Goal: Check status: Check status

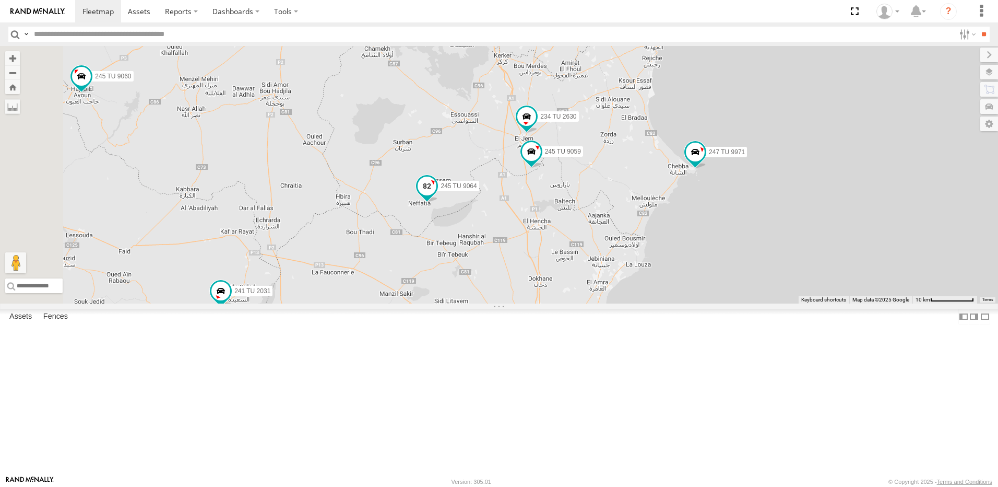
click at [437, 195] on span at bounding box center [427, 186] width 19 height 19
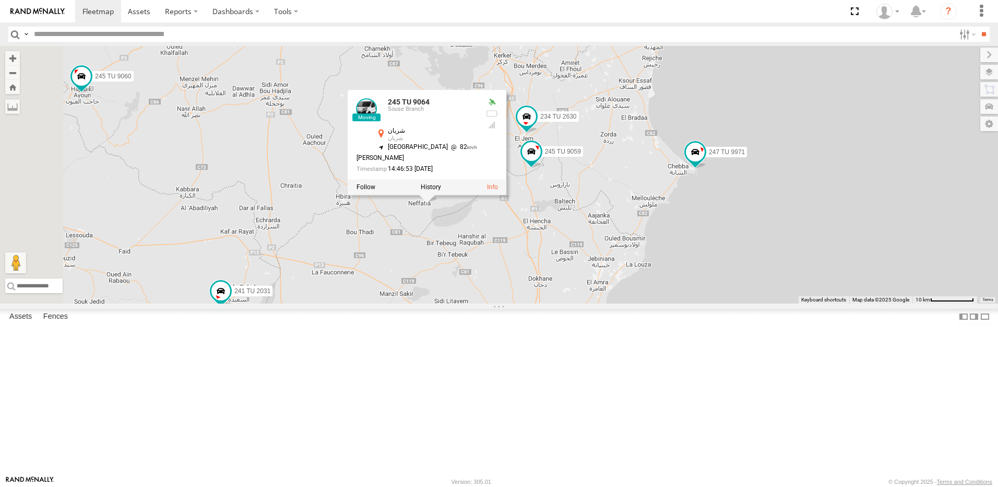
click at [579, 303] on div "246 TU 8286 231 TU 3159 245 TU 9053 245 TU 9061 246 TU 8280 245 TU 9060 247 TU …" at bounding box center [499, 174] width 998 height 257
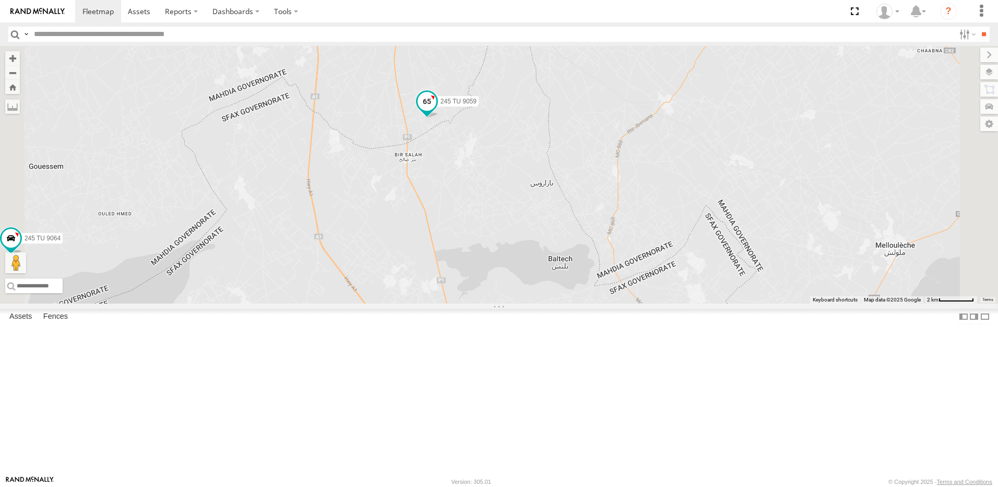
click at [437, 111] on span at bounding box center [427, 101] width 19 height 19
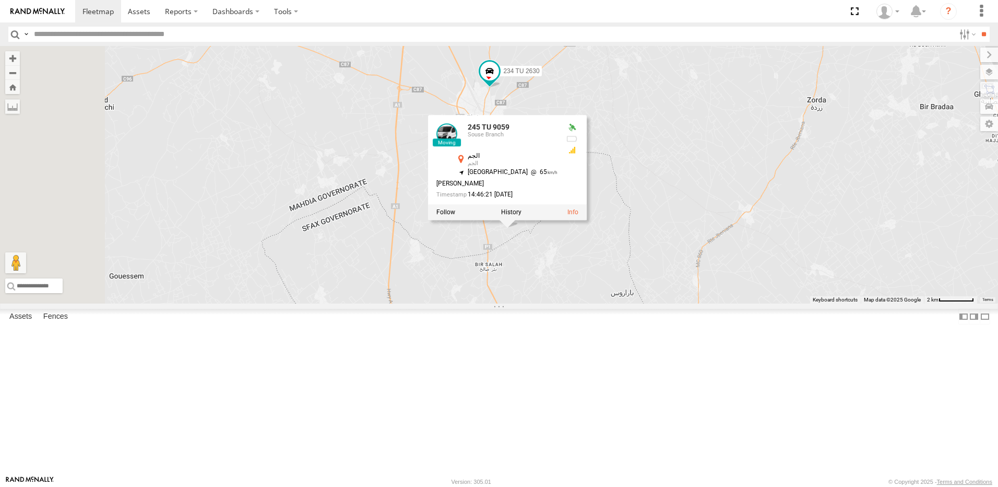
drag, startPoint x: 589, startPoint y: 286, endPoint x: 669, endPoint y: 397, distance: 137.6
click at [669, 303] on div "246 TU 8286 231 TU 3159 245 TU 9053 245 TU 9061 246 TU 8280 245 TU 9060 247 TU …" at bounding box center [499, 174] width 998 height 257
click at [631, 303] on div "246 TU 8286 231 TU 3159 245 TU 9053 245 TU 9061 246 TU 8280 245 TU 9060 247 TU …" at bounding box center [499, 174] width 998 height 257
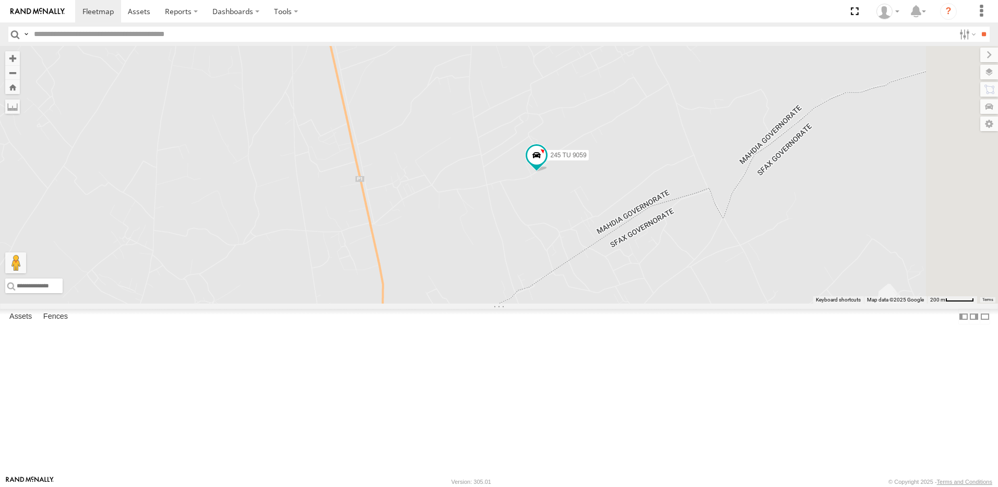
drag, startPoint x: 673, startPoint y: 221, endPoint x: 666, endPoint y: 385, distance: 164.1
click at [666, 303] on div "246 TU 8286 231 TU 3159 245 TU 9053 245 TU 9061 246 TU 8280 245 TU 9060 247 TU …" at bounding box center [499, 174] width 998 height 257
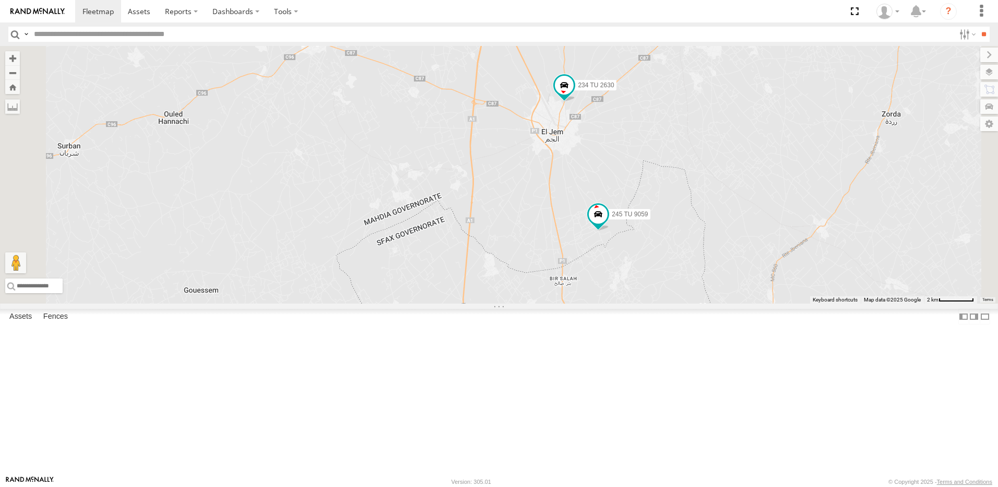
drag, startPoint x: 775, startPoint y: 171, endPoint x: 732, endPoint y: 293, distance: 129.7
click at [732, 293] on div "246 TU 8286 231 TU 3159 245 TU 9053 245 TU 9061 246 TU 8280 245 TU 9060 247 TU …" at bounding box center [499, 174] width 998 height 257
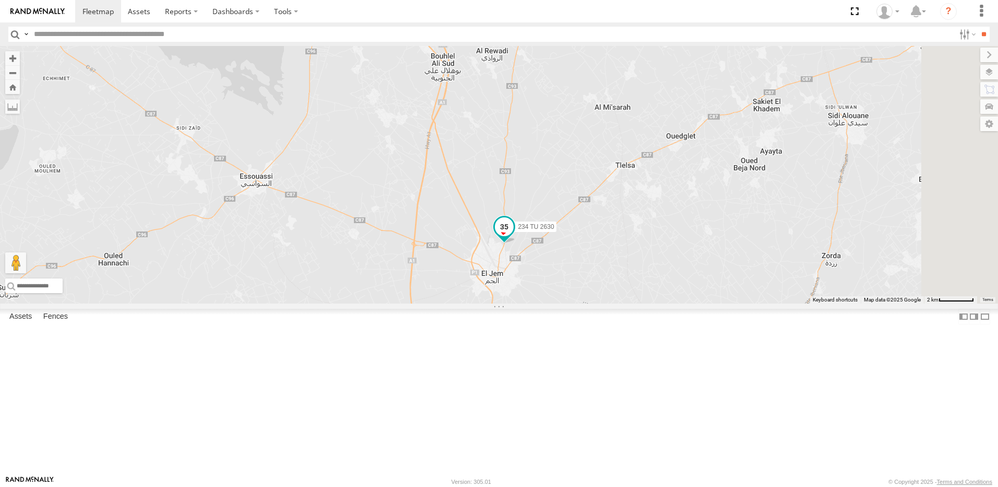
click at [514, 236] on span at bounding box center [504, 226] width 19 height 19
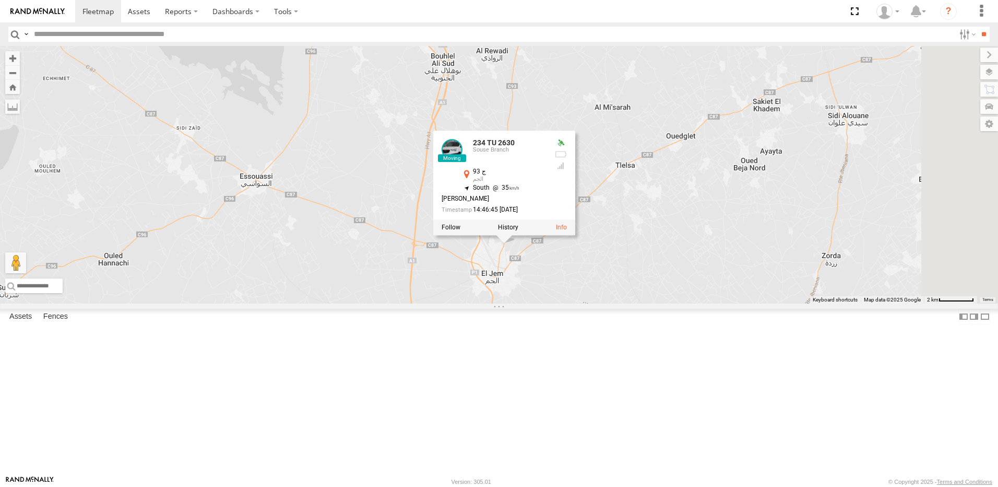
click at [778, 303] on div "246 TU 8286 231 TU 3159 245 TU 9053 245 TU 9061 246 TU 8280 245 TU 9060 247 TU …" at bounding box center [499, 174] width 998 height 257
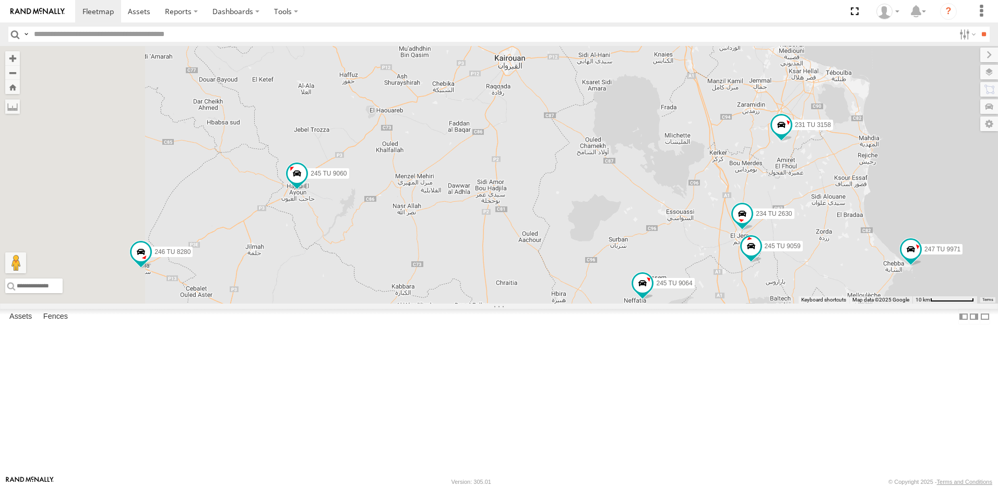
drag, startPoint x: 484, startPoint y: 274, endPoint x: 605, endPoint y: 285, distance: 122.1
click at [605, 285] on div "246 TU 8286 231 TU 3159 245 TU 9053 245 TU 9061 246 TU 8280 245 TU 9060 247 TU …" at bounding box center [499, 174] width 998 height 257
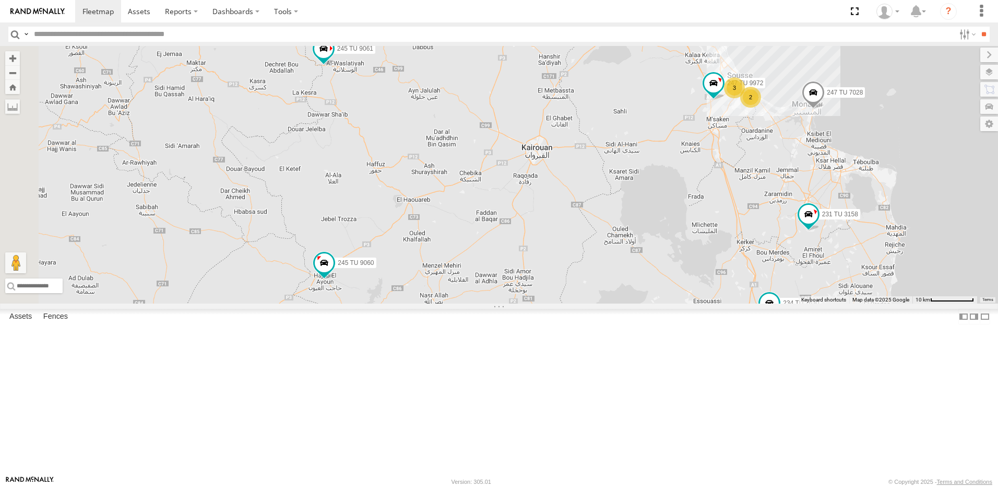
drag, startPoint x: 478, startPoint y: 196, endPoint x: 500, endPoint y: 278, distance: 84.7
click at [500, 278] on div "246 TU 8286 231 TU 3159 245 TU 9053 245 TU 9061 246 TU 8280 245 TU 9060 247 TU …" at bounding box center [499, 174] width 998 height 257
click at [333, 60] on span at bounding box center [323, 50] width 19 height 19
click at [537, 220] on div "246 TU 8286 231 TU 3159 245 TU 9053 245 TU 9061 246 TU 8280 245 TU 9060 247 TU …" at bounding box center [499, 174] width 998 height 257
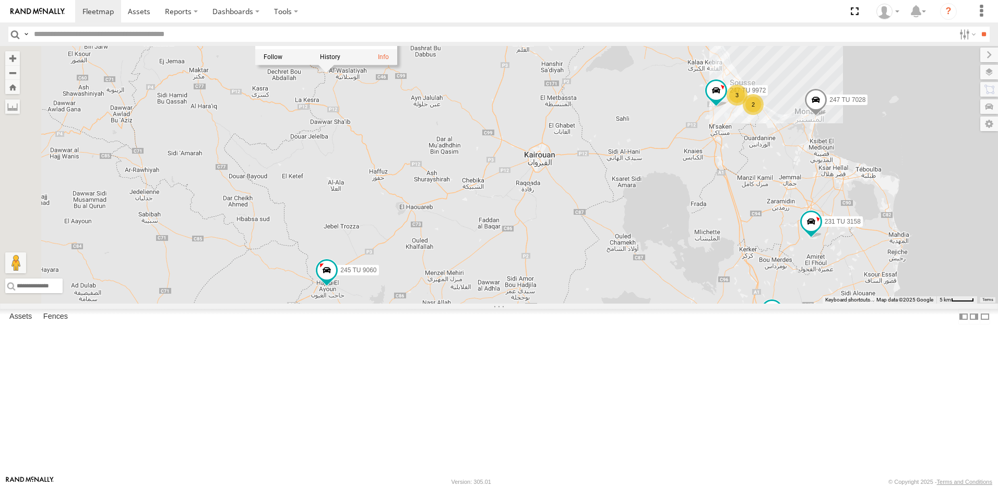
click at [609, 210] on div "246 TU 8286 231 TU 3159 245 TU 9053 245 TU 9061 246 TU 8280 245 TU 9060 247 TU …" at bounding box center [499, 174] width 998 height 257
click at [666, 213] on div "246 TU 8286 231 TU 3159 245 TU 9053 245 TU 9061 246 TU 8280 245 TU 9060 247 TU …" at bounding box center [499, 174] width 998 height 257
drag, startPoint x: 690, startPoint y: 197, endPoint x: 654, endPoint y: 381, distance: 187.3
click at [654, 303] on div "246 TU 8286 231 TU 3159 245 TU 9053 245 TU 9061 246 TU 8280 245 TU 9060 247 TU …" at bounding box center [499, 174] width 998 height 257
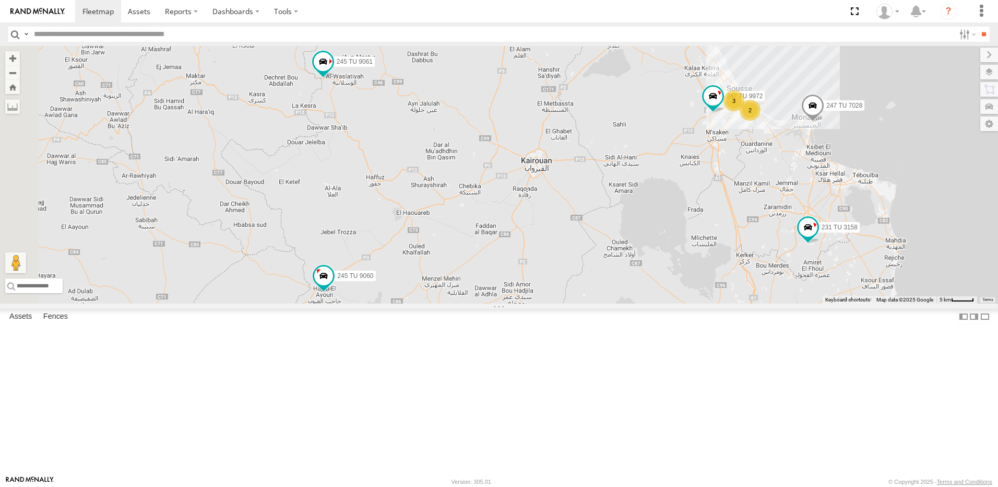
drag, startPoint x: 666, startPoint y: 255, endPoint x: 633, endPoint y: 345, distance: 95.2
click at [633, 303] on div "246 TU 8286 231 TU 3159 245 TU 9053 245 TU 9061 246 TU 8280 245 TU 9060 247 TU …" at bounding box center [499, 174] width 998 height 257
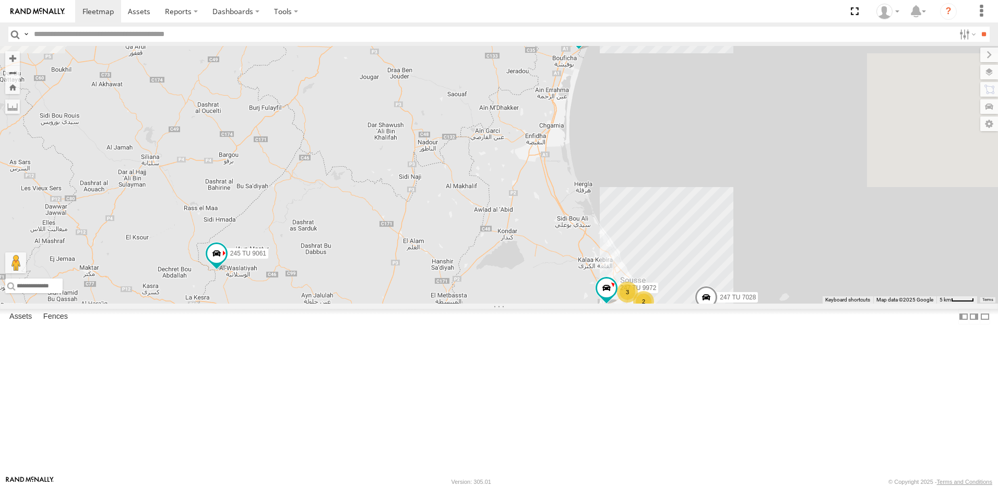
drag, startPoint x: 745, startPoint y: 332, endPoint x: 697, endPoint y: 402, distance: 84.9
click at [697, 303] on div "246 TU 8286 231 TU 3159 245 TU 9053 245 TU 9061 246 TU 8280 245 TU 9060 247 TU …" at bounding box center [499, 174] width 998 height 257
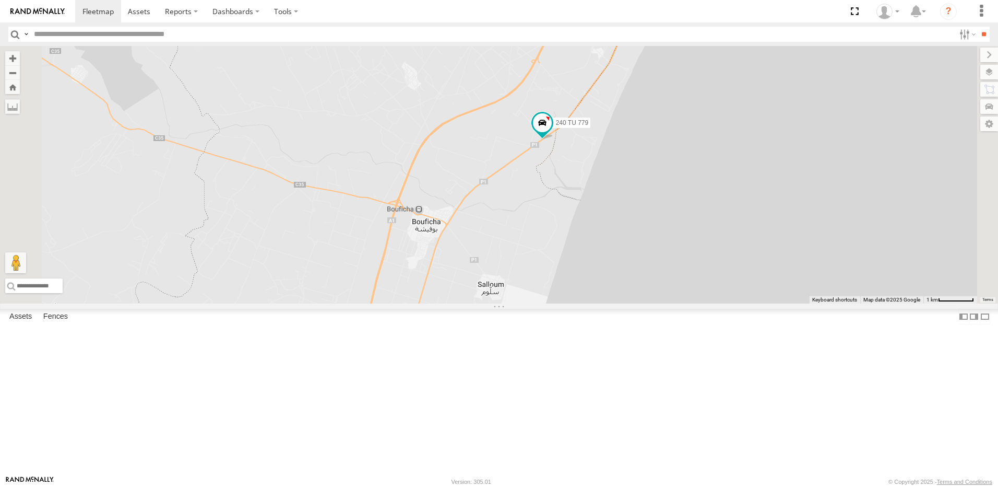
drag, startPoint x: 686, startPoint y: 128, endPoint x: 681, endPoint y: 244, distance: 115.5
click at [681, 244] on div "246 TU 8286 231 TU 3159 245 TU 9053 245 TU 9061 246 TU 8280 245 TU 9060 247 TU …" at bounding box center [499, 174] width 998 height 257
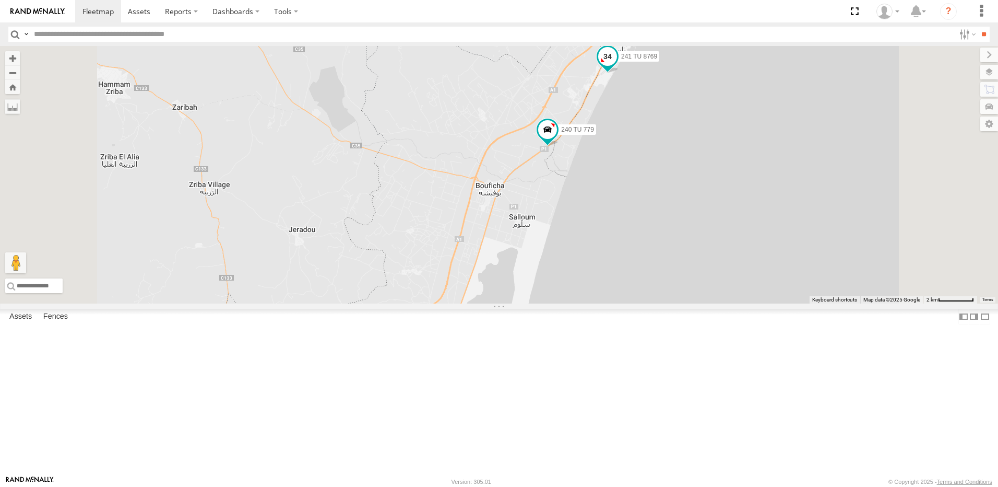
click at [617, 66] on span at bounding box center [607, 56] width 19 height 19
click at [592, 177] on div "246 TU 8286 231 TU 3159 245 TU 9053 245 TU 9061 246 TU 8280 245 TU 9060 247 TU …" at bounding box center [499, 174] width 998 height 257
click at [557, 139] on span at bounding box center [547, 129] width 19 height 19
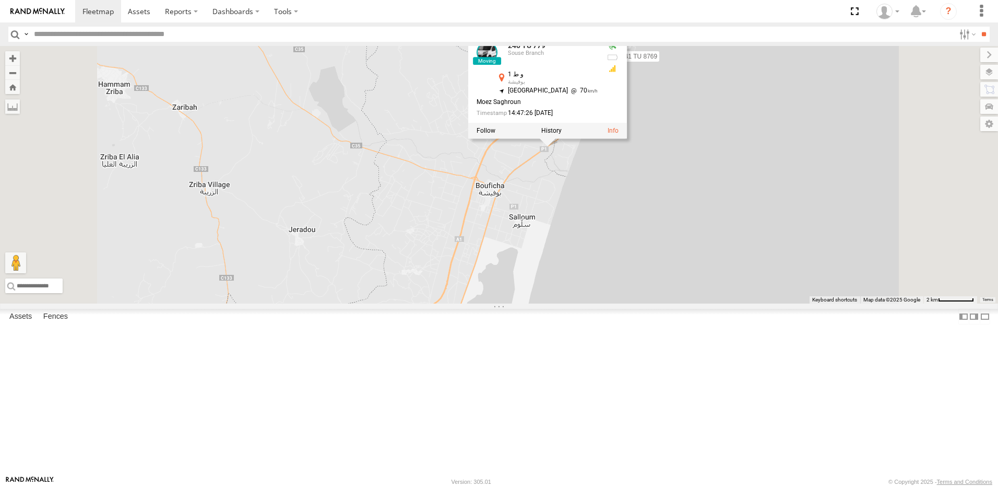
drag, startPoint x: 560, startPoint y: 179, endPoint x: 563, endPoint y: 185, distance: 7.3
click at [560, 179] on div "246 TU 8286 231 TU 3159 245 TU 9053 245 TU 9061 246 TU 8280 245 TU 9060 247 TU …" at bounding box center [499, 174] width 998 height 257
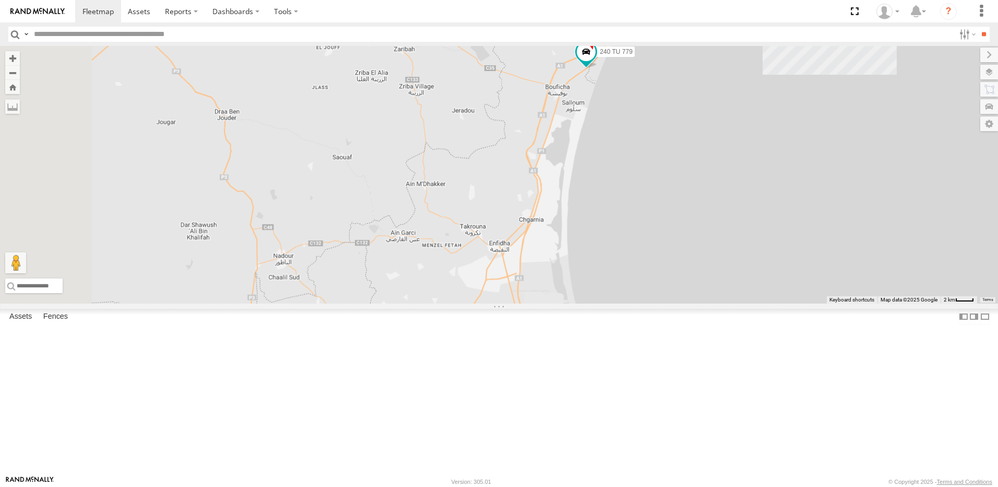
drag, startPoint x: 605, startPoint y: 352, endPoint x: 677, endPoint y: 192, distance: 176.0
click at [677, 192] on div "246 TU 8286 231 TU 3159 245 TU 9053 245 TU 9061 246 TU 8280 245 TU 9060 247 TU …" at bounding box center [499, 174] width 998 height 257
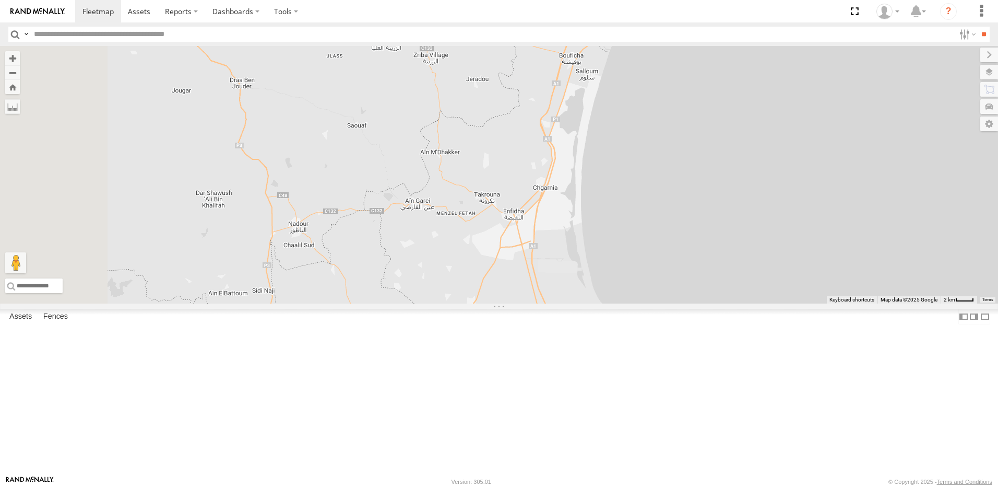
drag, startPoint x: 571, startPoint y: 242, endPoint x: 646, endPoint y: 190, distance: 91.4
click at [646, 191] on div "246 TU 8286 231 TU 3159 245 TU 9053 245 TU 9061 246 TU 8280 245 TU 9060 247 TU …" at bounding box center [499, 174] width 998 height 257
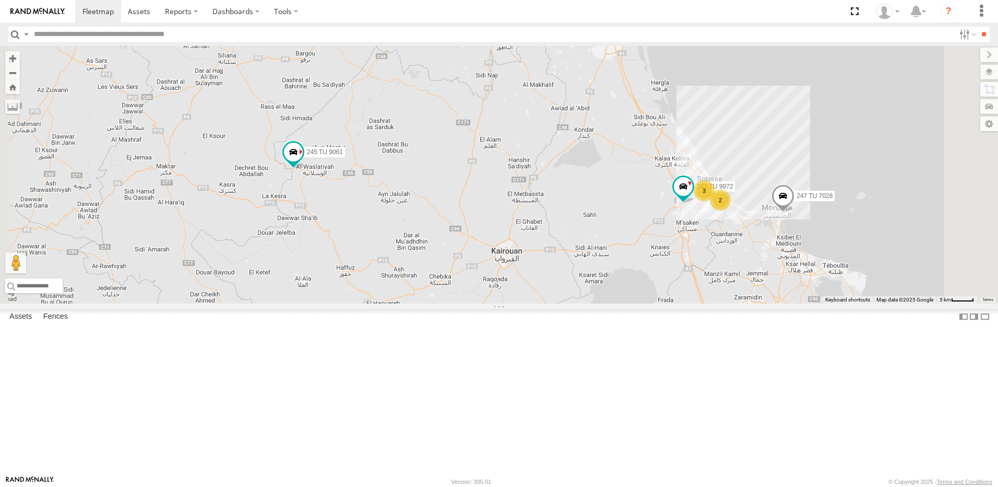
drag, startPoint x: 584, startPoint y: 302, endPoint x: 595, endPoint y: 230, distance: 72.9
click at [595, 231] on div "246 TU 8286 231 TU 3159 245 TU 9053 245 TU 9061 246 TU 8280 245 TU 9060 247 TU …" at bounding box center [499, 174] width 998 height 257
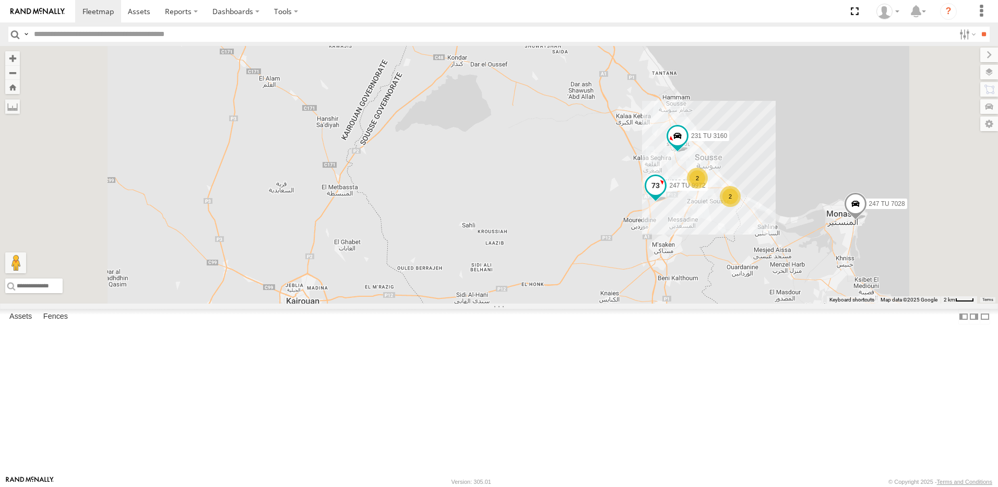
click at [665, 194] on span at bounding box center [655, 184] width 19 height 19
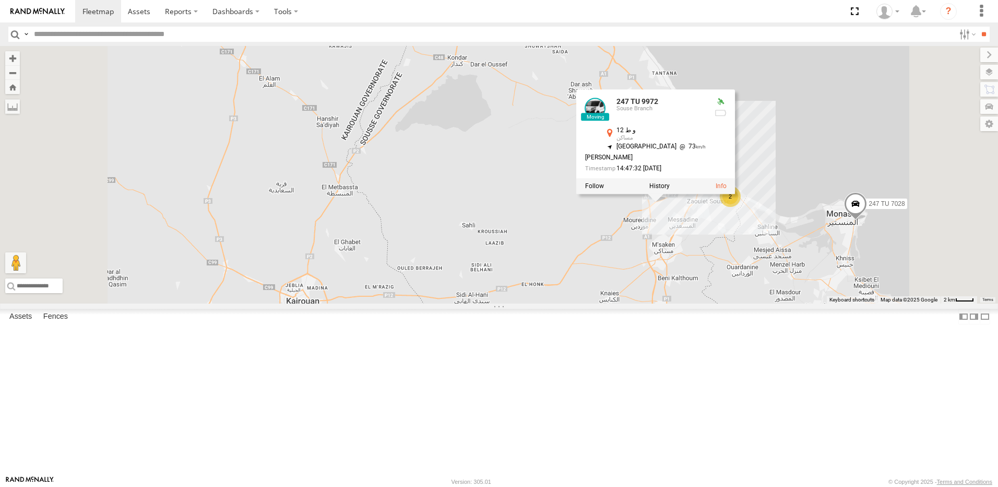
click at [675, 238] on div "246 TU 8286 231 TU 3159 245 TU 9053 245 TU 9061 246 TU 8280 245 TU 9060 247 TU …" at bounding box center [499, 174] width 998 height 257
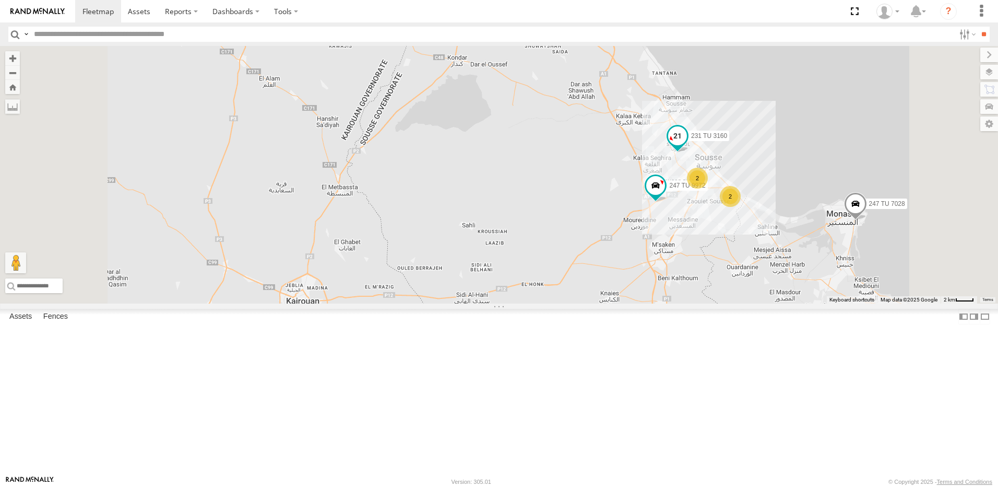
click at [687, 145] on span at bounding box center [677, 135] width 19 height 19
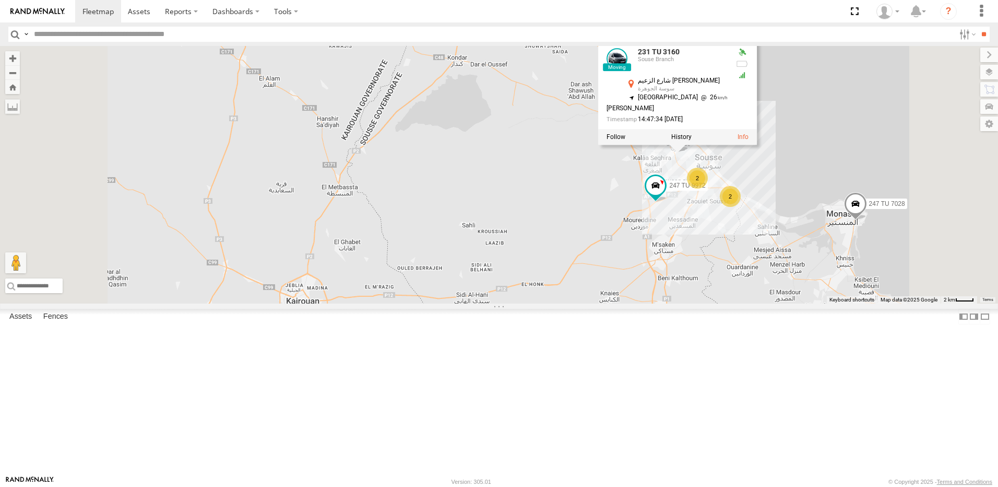
click at [725, 209] on div "246 TU 8286 231 TU 3159 245 TU 9053 245 TU 9061 246 TU 8280 245 TU 9060 247 TU …" at bounding box center [499, 174] width 998 height 257
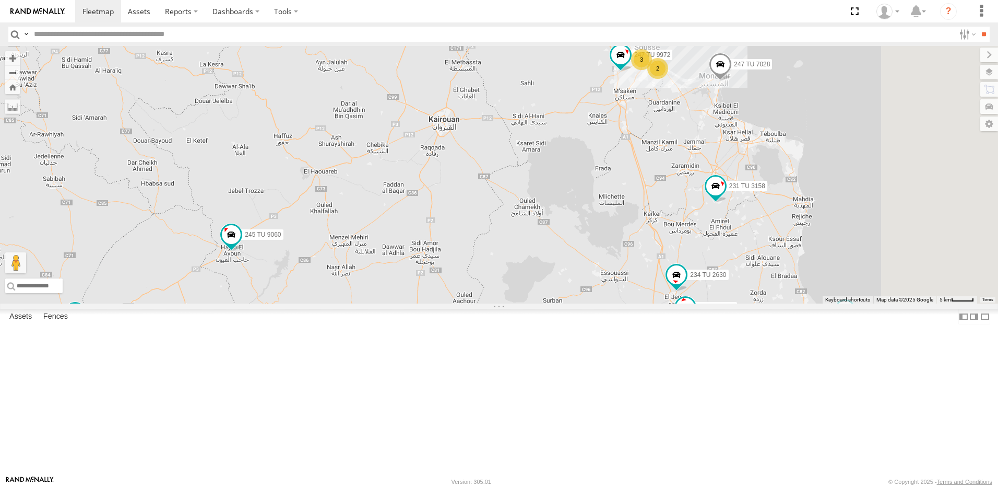
drag, startPoint x: 915, startPoint y: 355, endPoint x: 853, endPoint y: 227, distance: 142.5
click at [853, 227] on div "246 TU 8286 231 TU 3159 245 TU 9053 245 TU 9061 246 TU 8280 245 TU 9060 247 TU …" at bounding box center [499, 174] width 998 height 257
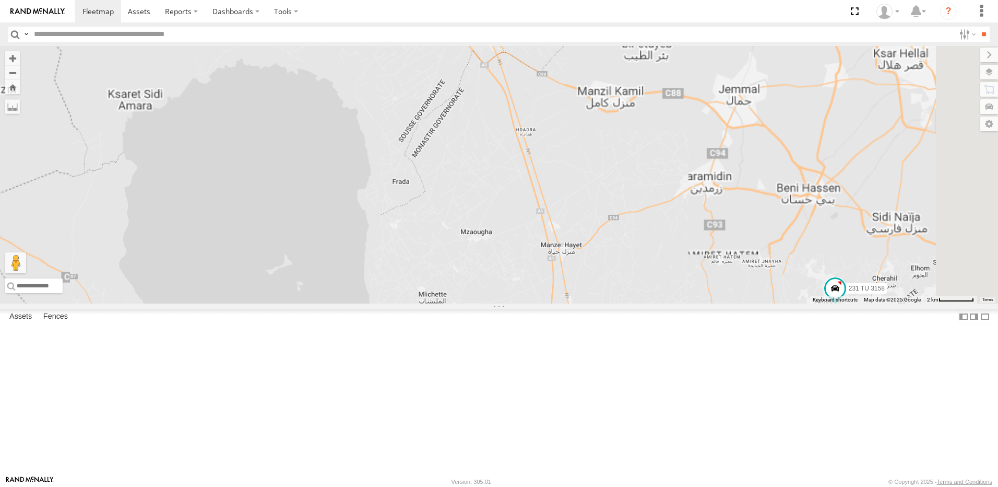
drag, startPoint x: 758, startPoint y: 194, endPoint x: 877, endPoint y: 443, distance: 276.6
click at [876, 303] on div "246 TU 8286 231 TU 3159 245 TU 9053 245 TU 9061 246 TU 8280 245 TU 9060 247 TU …" at bounding box center [499, 174] width 998 height 257
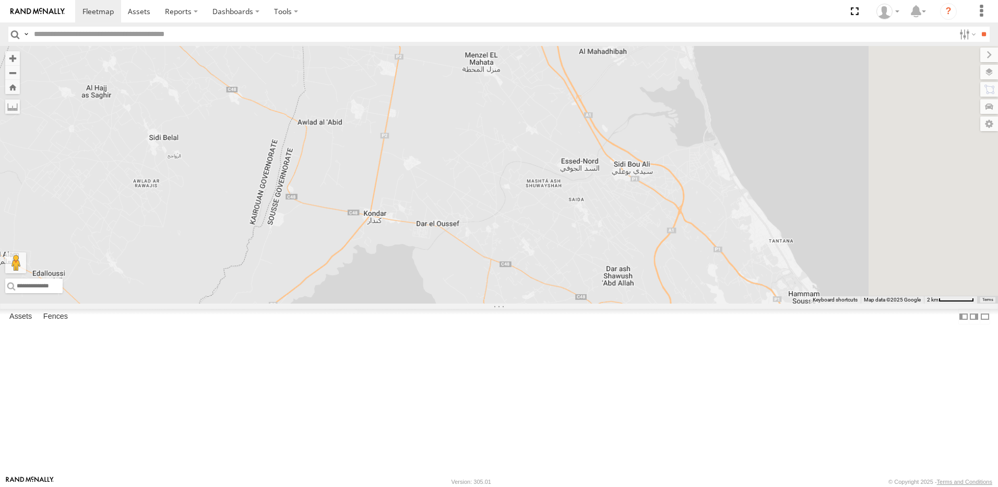
drag, startPoint x: 869, startPoint y: 375, endPoint x: 753, endPoint y: 273, distance: 154.7
click at [766, 295] on div "246 TU 8286 231 TU 3159 245 TU 9053 245 TU 9061 246 TU 8280 245 TU 9060 247 TU …" at bounding box center [499, 174] width 998 height 257
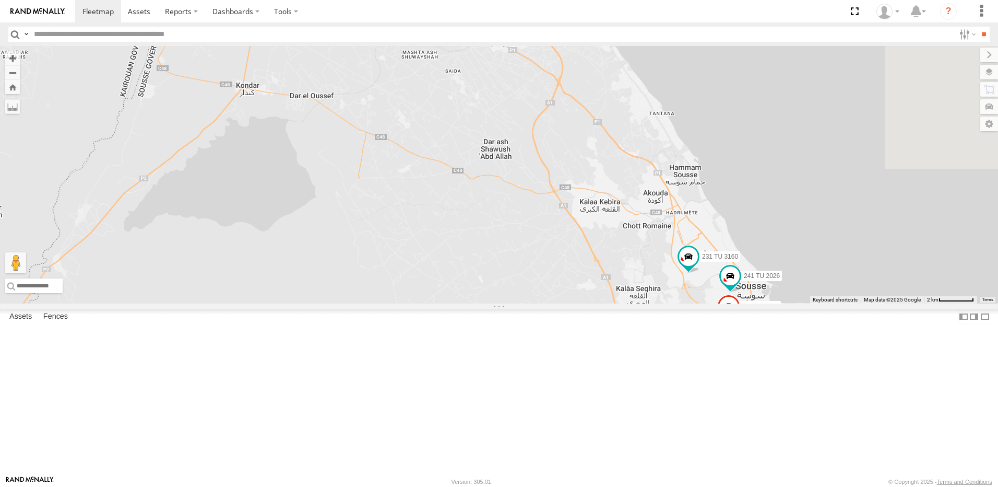
drag, startPoint x: 733, startPoint y: 276, endPoint x: 709, endPoint y: 257, distance: 30.1
click at [714, 261] on div "246 TU 8286 231 TU 3159 245 TU 9053 245 TU 9061 246 TU 8280 245 TU 9060 247 TU …" at bounding box center [499, 174] width 998 height 257
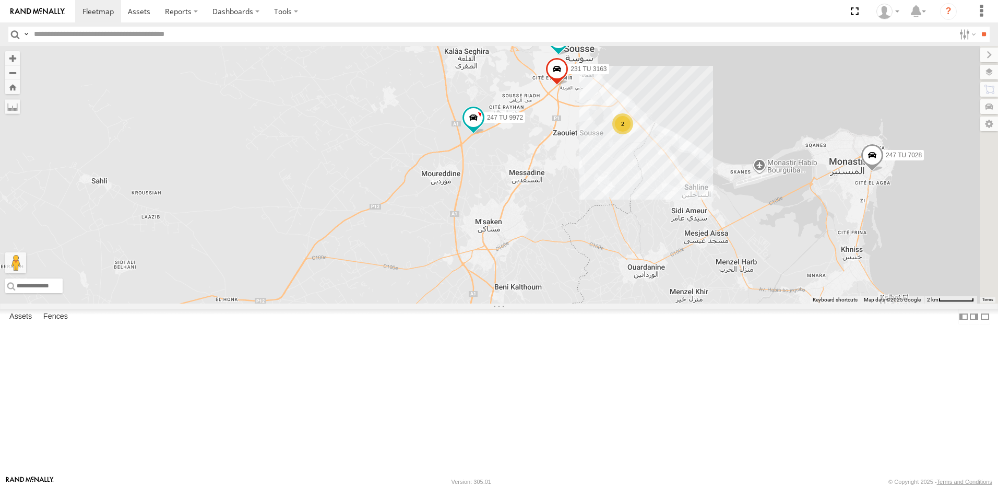
drag, startPoint x: 708, startPoint y: 305, endPoint x: 702, endPoint y: 279, distance: 27.4
click at [702, 279] on div "246 TU 8286 231 TU 3159 245 TU 9053 245 TU 9061 246 TU 8280 245 TU 9060 247 TU …" at bounding box center [499, 174] width 998 height 257
